Goal: Task Accomplishment & Management: Complete application form

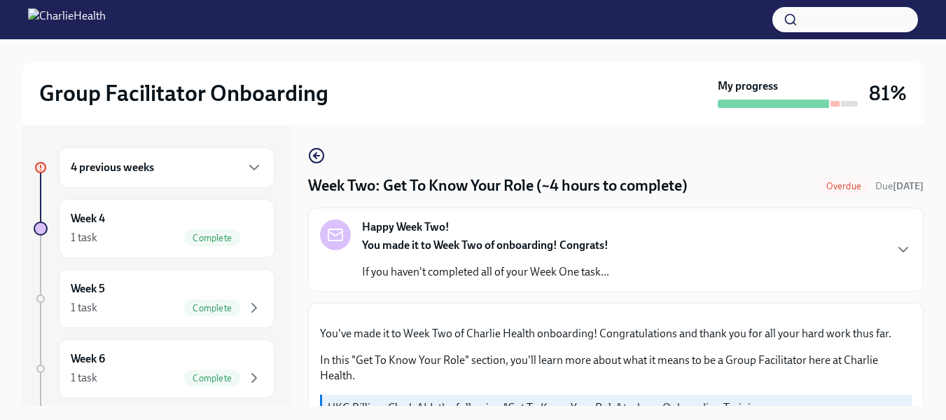
scroll to position [1217, 0]
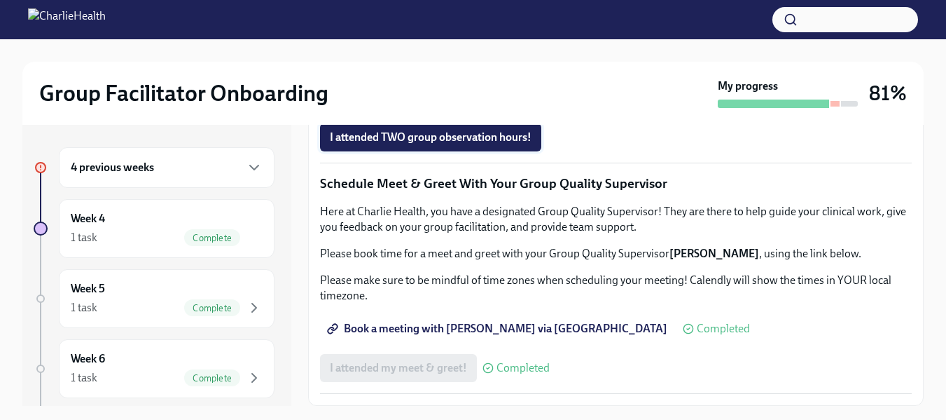
click at [352, 144] on span "I attended TWO group observation hours!" at bounding box center [431, 137] width 202 height 14
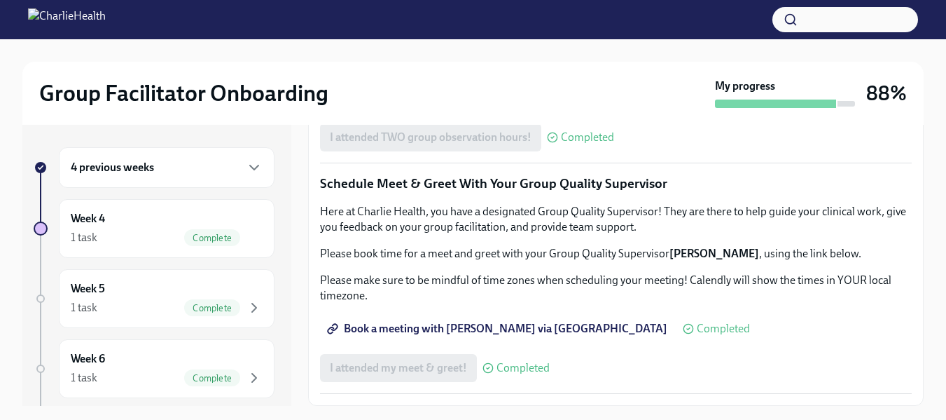
scroll to position [1402, 0]
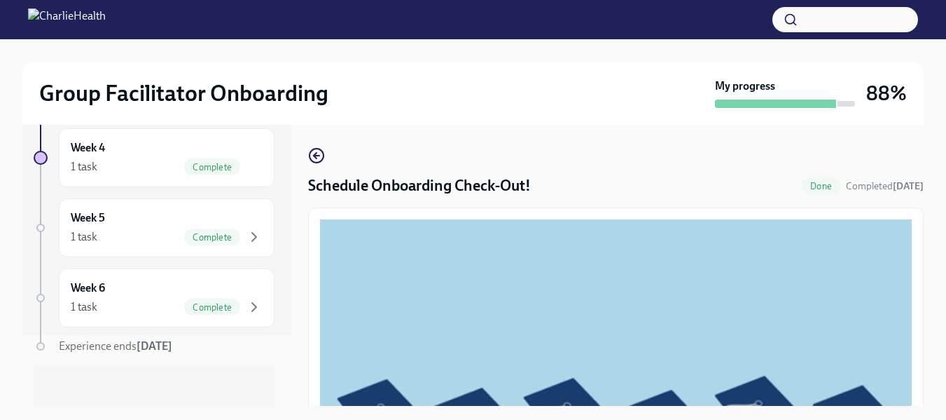
scroll to position [75, 0]
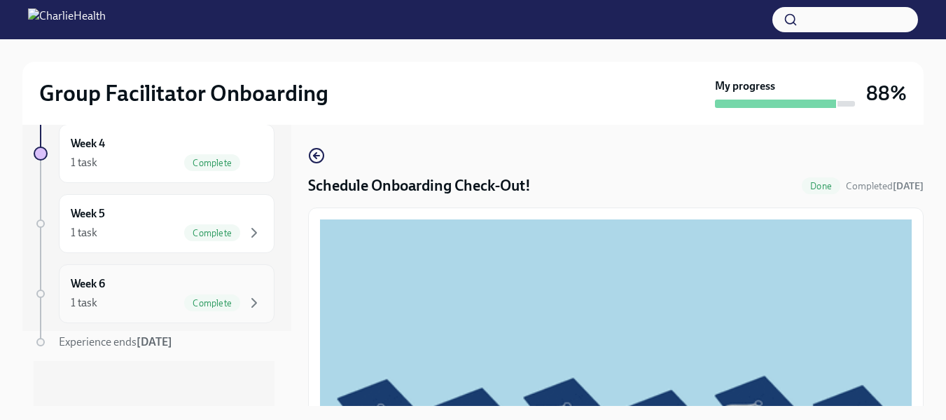
click at [90, 298] on div "1 task" at bounding box center [84, 302] width 27 height 15
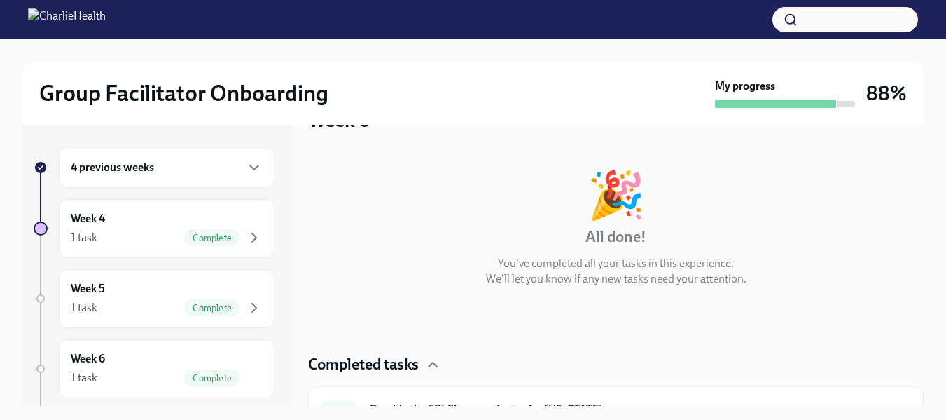
scroll to position [67, 0]
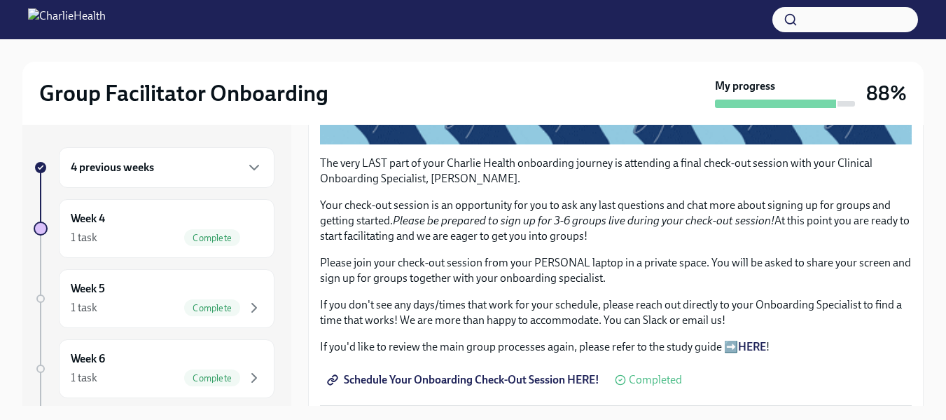
scroll to position [414, 0]
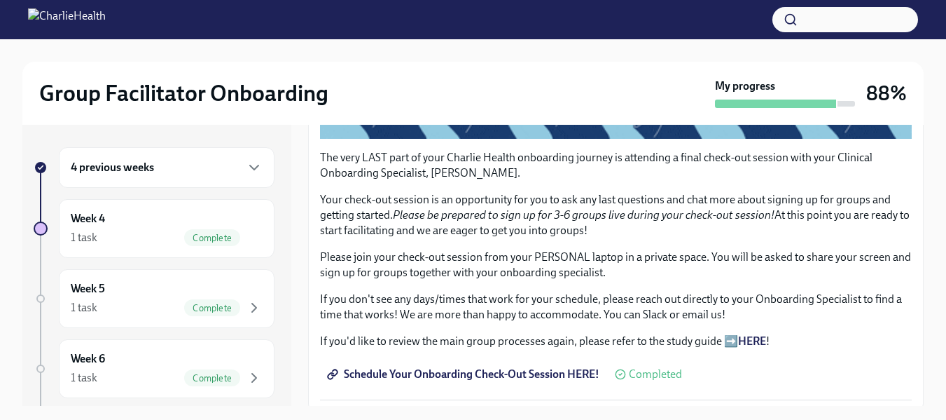
click at [467, 367] on span "Schedule Your Onboarding Check-Out Session HERE!" at bounding box center [465, 374] width 270 height 14
click at [389, 367] on span "Schedule Your Onboarding Check-Out Session HERE!" at bounding box center [465, 374] width 270 height 14
